Goal: Information Seeking & Learning: Learn about a topic

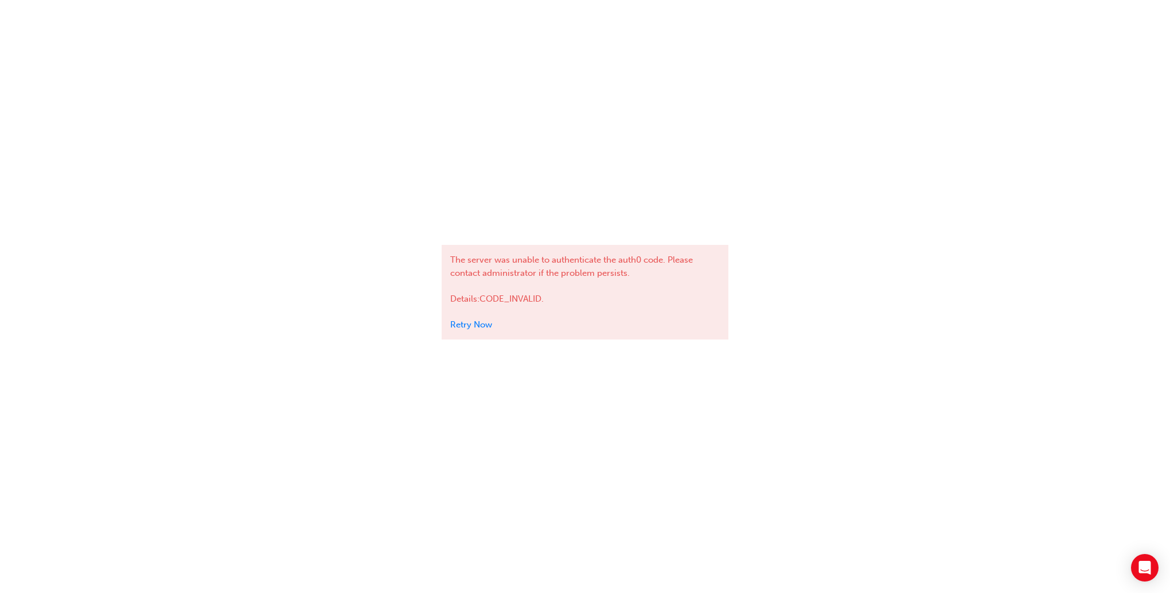
click at [448, 323] on div "The server was unable to authenticate the auth0 code. Please contact administra…" at bounding box center [584, 292] width 287 height 95
click at [468, 323] on link "Retry Now" at bounding box center [471, 324] width 42 height 10
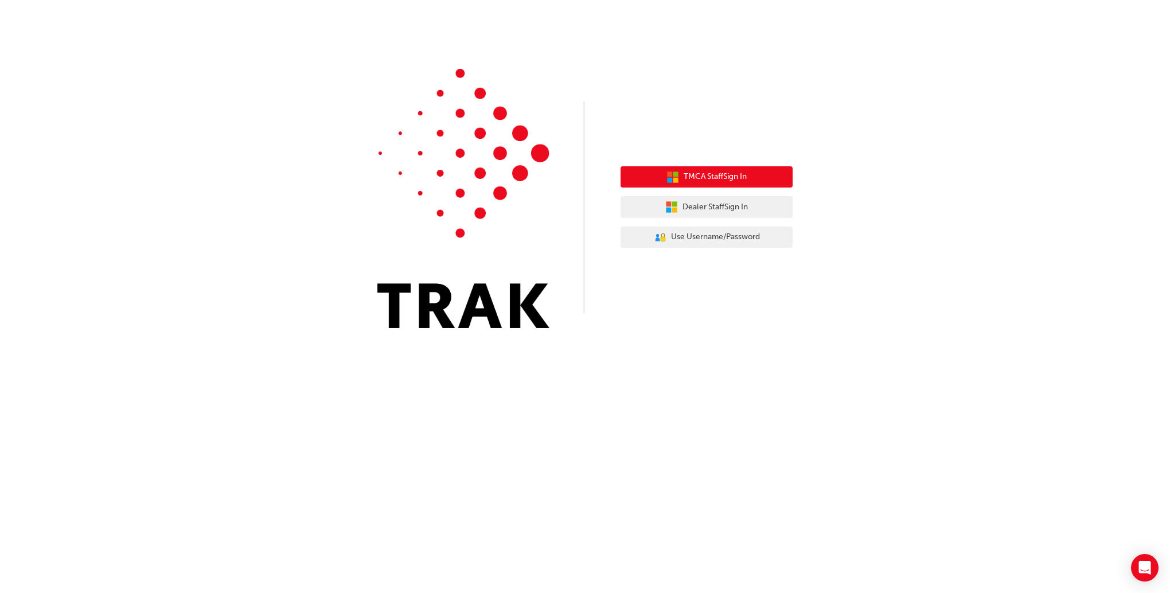
click at [673, 183] on button "TMCA Staff Sign In" at bounding box center [706, 177] width 172 height 22
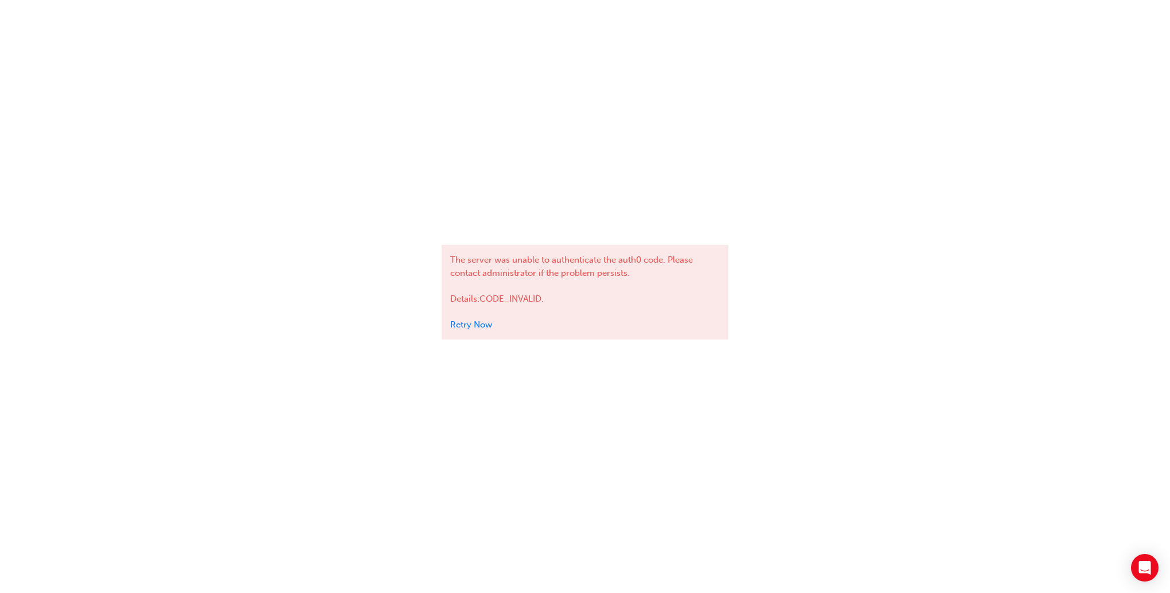
click at [464, 325] on link "Retry Now" at bounding box center [471, 324] width 42 height 10
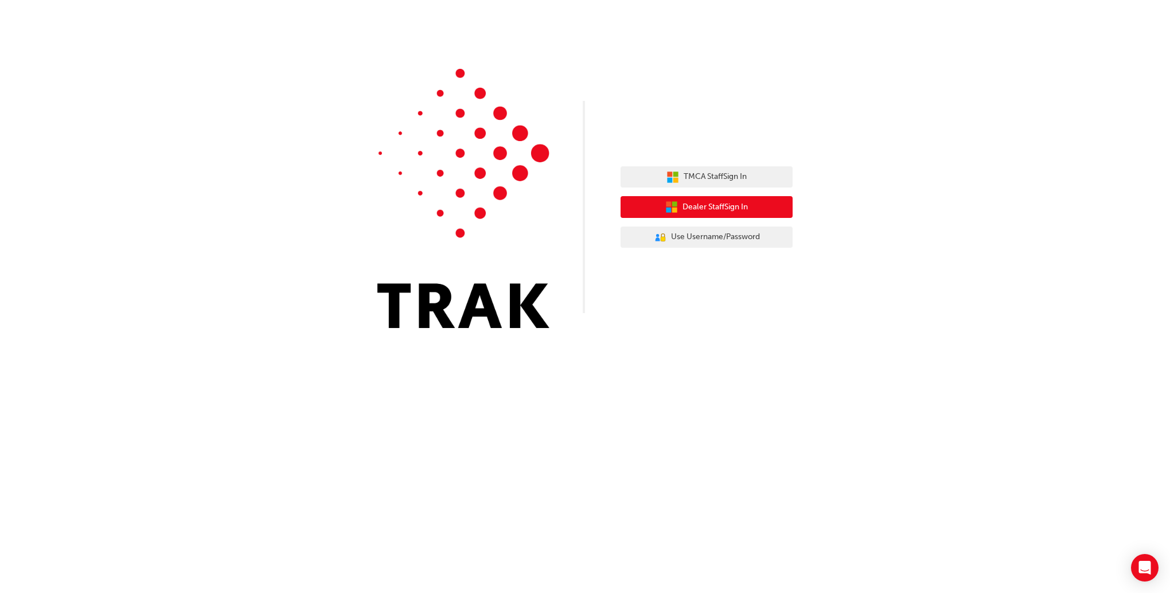
click at [722, 217] on button "Dealer Staff Sign In" at bounding box center [706, 207] width 172 height 22
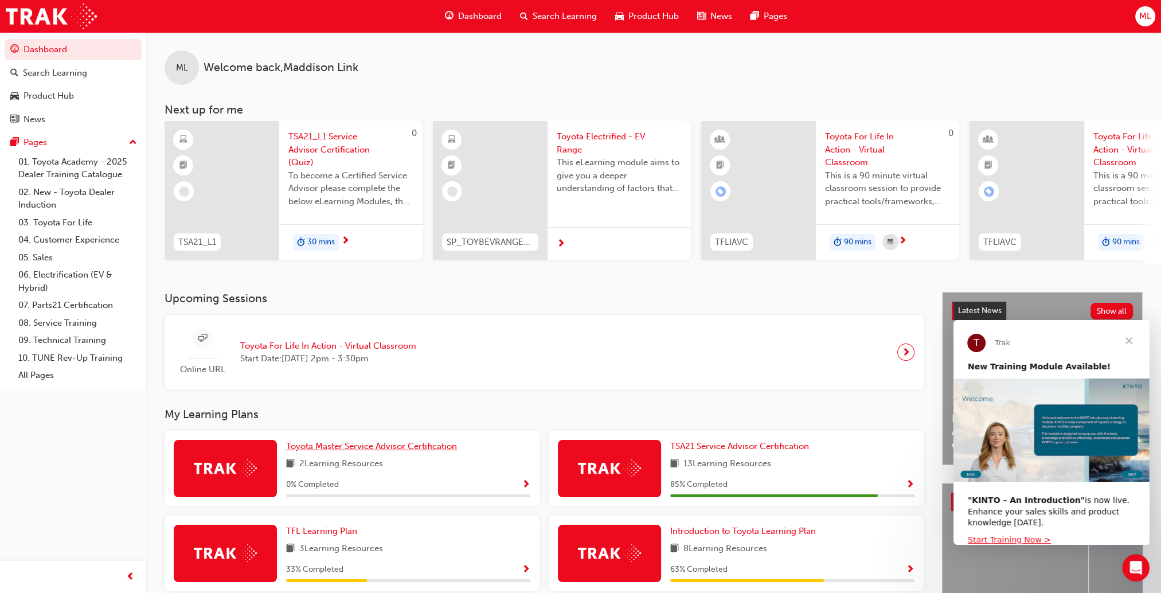
click at [427, 451] on span "Toyota Master Service Advisor Certification" at bounding box center [371, 446] width 171 height 10
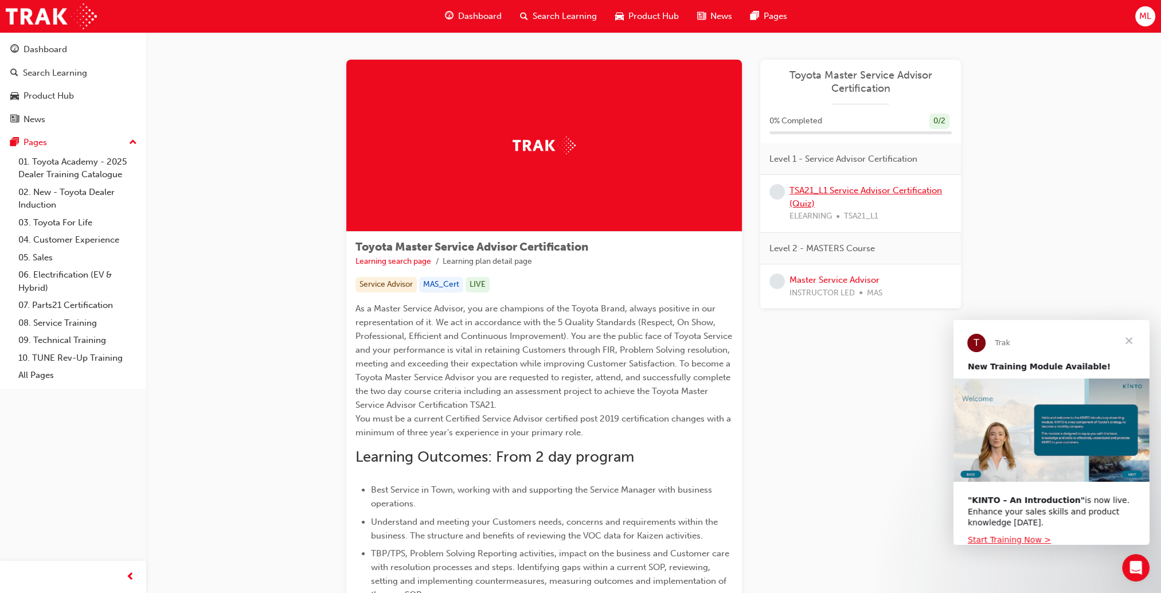
click at [830, 188] on link "TSA21_L1 Service Advisor Certification (Quiz)" at bounding box center [865, 197] width 153 height 24
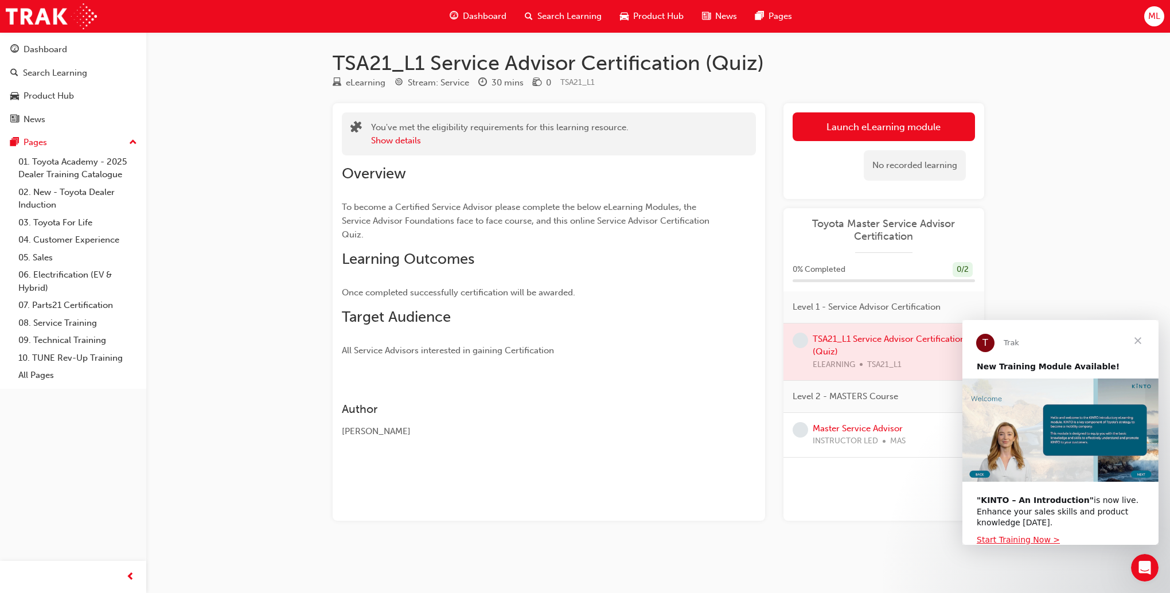
click at [539, 377] on div at bounding box center [549, 379] width 414 height 9
